Goal: Information Seeking & Learning: Learn about a topic

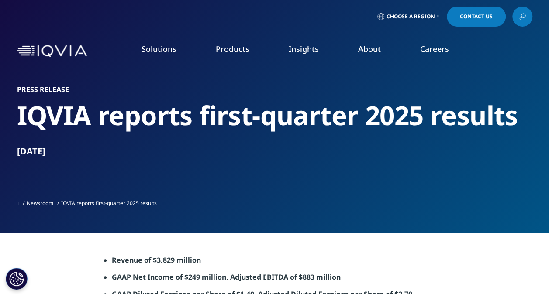
click at [388, 199] on ul "Newsroom IQVIA reports first-quarter 2025 results" at bounding box center [274, 204] width 515 height 16
click at [205, 18] on div "Choose a Region Contact Us" at bounding box center [274, 17] width 515 height 20
click at [73, 135] on link "IQVIA Healthcare-grade AI®" at bounding box center [64, 133] width 85 height 9
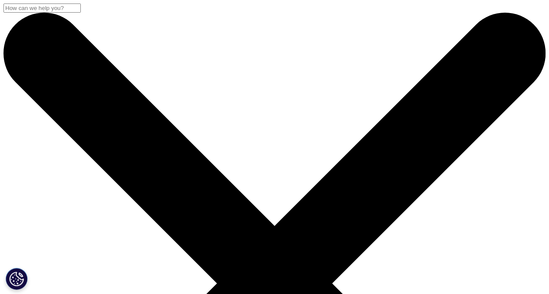
scroll to position [377, 0]
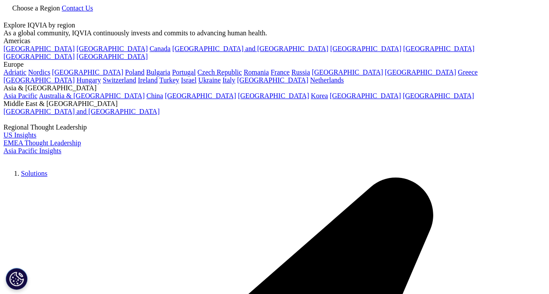
type input "IQVIA to Announce First-Quarter 2022 Results on April 27, 2022"
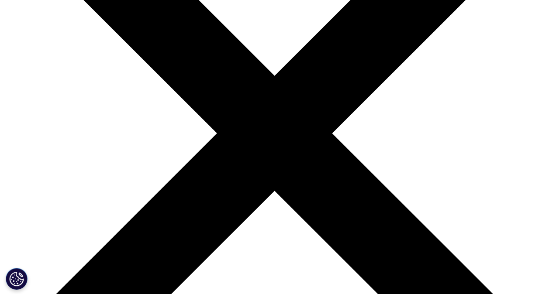
scroll to position [152, 0]
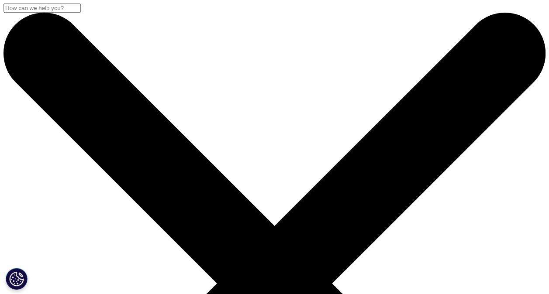
click at [81, 13] on input "Search" at bounding box center [41, 7] width 77 height 9
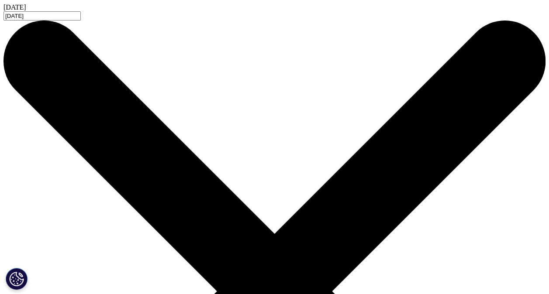
type input "april 2025"
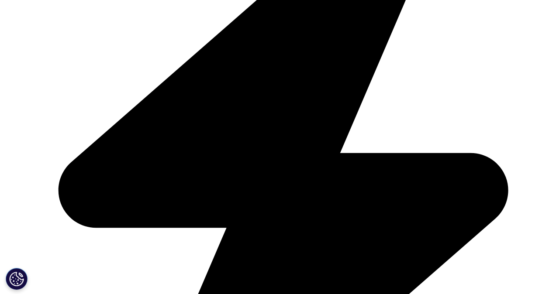
scroll to position [331, 0]
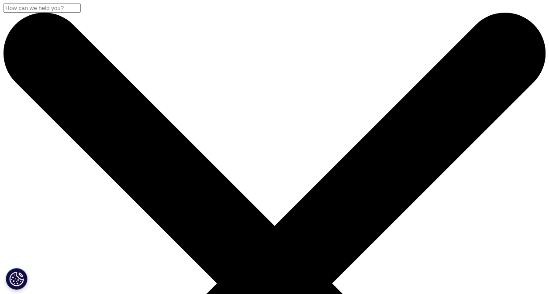
scroll to position [482, 515]
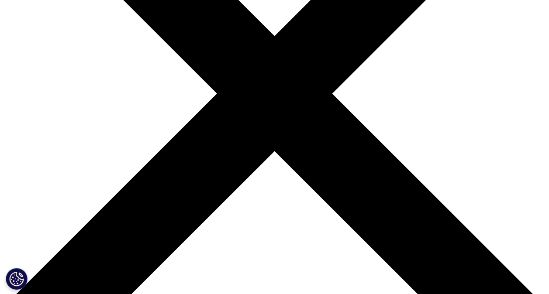
scroll to position [197, 0]
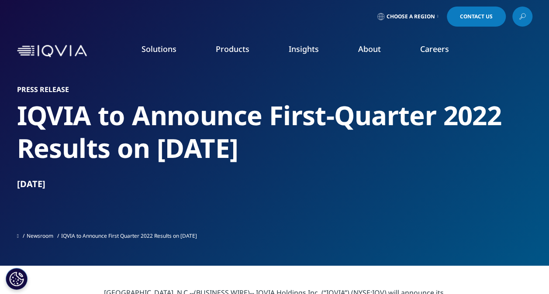
click at [524, 14] on icon at bounding box center [522, 16] width 7 height 11
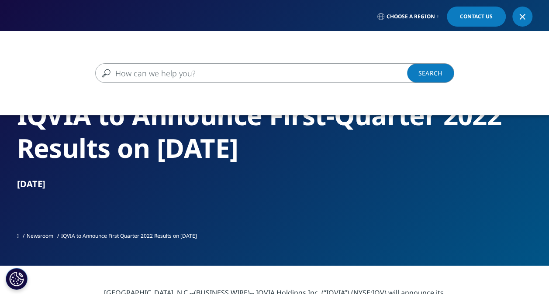
click at [239, 71] on input "Search" at bounding box center [262, 73] width 334 height 20
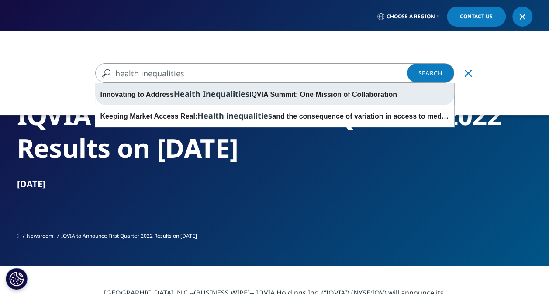
click at [238, 86] on div "Innovating to Address Health Inequalities IQVIA Summit: One Mission of Collabor…" at bounding box center [274, 94] width 359 height 22
type input "Innovating to Address Health Inequalities IQVIA Summit: One Mission of Collabor…"
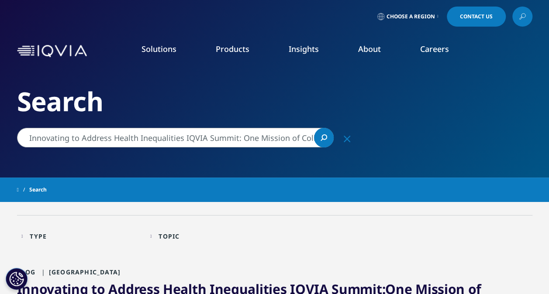
click at [528, 16] on link at bounding box center [522, 17] width 20 height 20
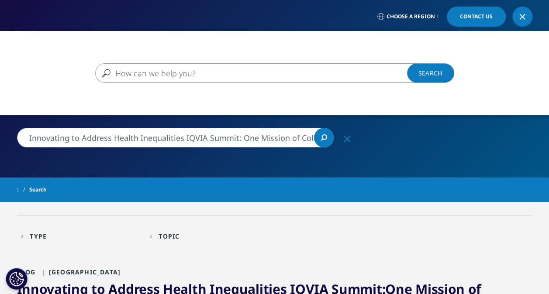
click at [231, 75] on input "Search" at bounding box center [262, 73] width 334 height 20
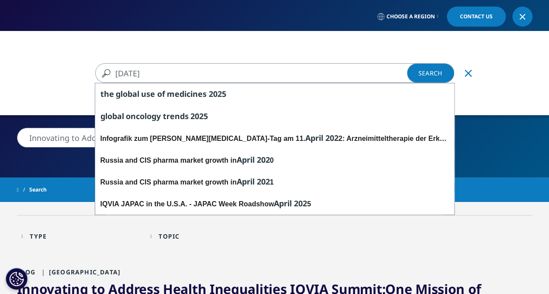
type input "[DATE]"
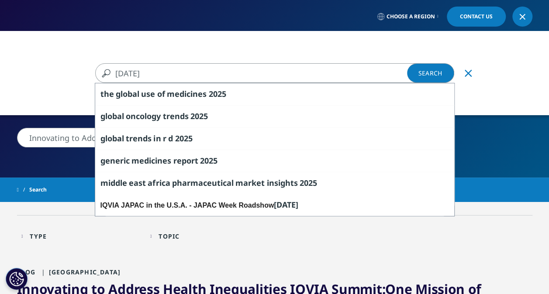
type input "[DATE]"
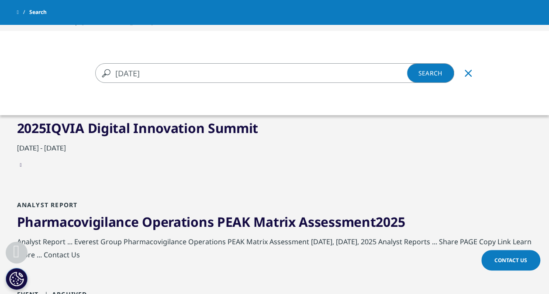
scroll to position [501, 0]
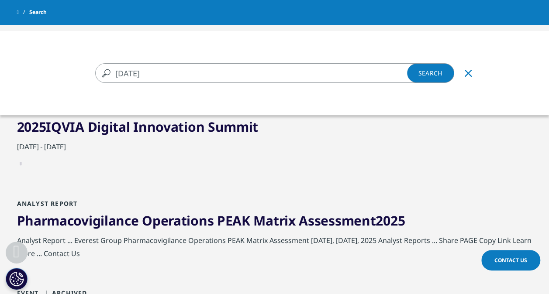
click at [246, 75] on input "april 2025" at bounding box center [262, 73] width 334 height 20
type input "april 2025 GLP-1"
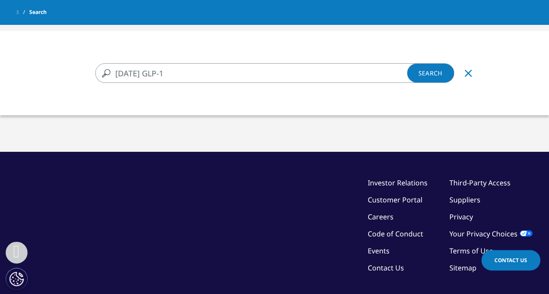
click at [425, 76] on link "Search Loading" at bounding box center [430, 73] width 47 height 20
click at [152, 74] on input "april 2025 GLP-1" at bounding box center [262, 73] width 334 height 20
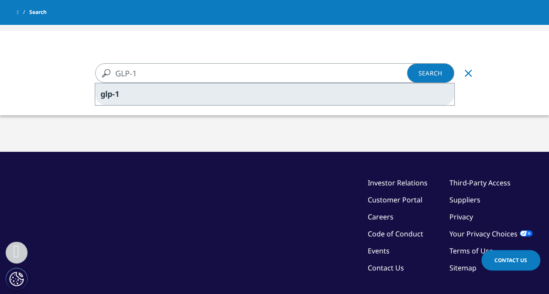
type input "GLP-1"
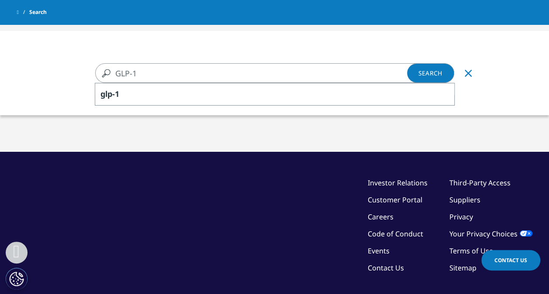
click at [141, 106] on div "GLP-1 GLP-1 Clear glp-1 Search Loading 1 search suggestion available." at bounding box center [274, 73] width 549 height 84
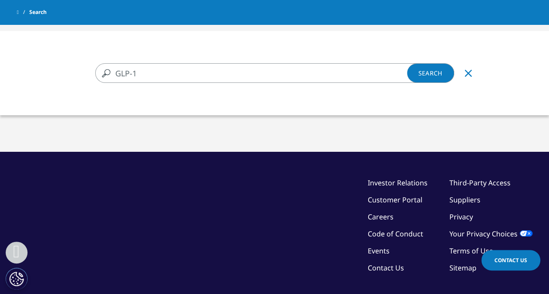
click at [143, 101] on div "GLP-1 GLP-1 Clear Search Loading 5 search suggestions are available." at bounding box center [274, 73] width 549 height 84
click at [421, 69] on link "Search Loading" at bounding box center [430, 73] width 47 height 20
type input "GLP-1"
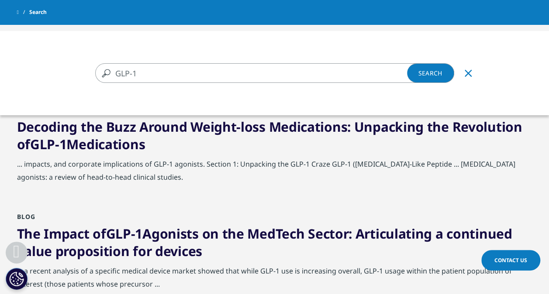
click at [224, 179] on div "GLP-1 GLP-1 Clear Search Loading 5 search suggestions are available." at bounding box center [274, 178] width 549 height 294
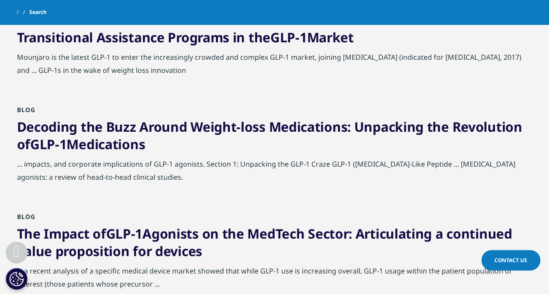
click at [121, 139] on link "Decoding the Buzz Around Weight-loss Medications: Unpacking the Revolution of G…" at bounding box center [269, 135] width 505 height 35
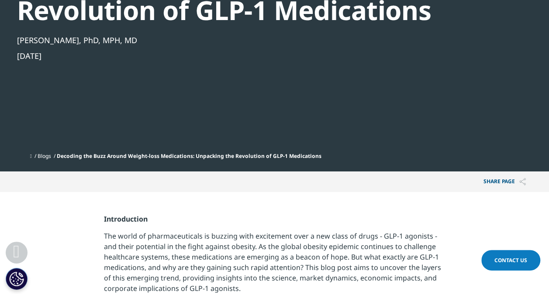
scroll to position [181, 0]
